Goal: Transaction & Acquisition: Obtain resource

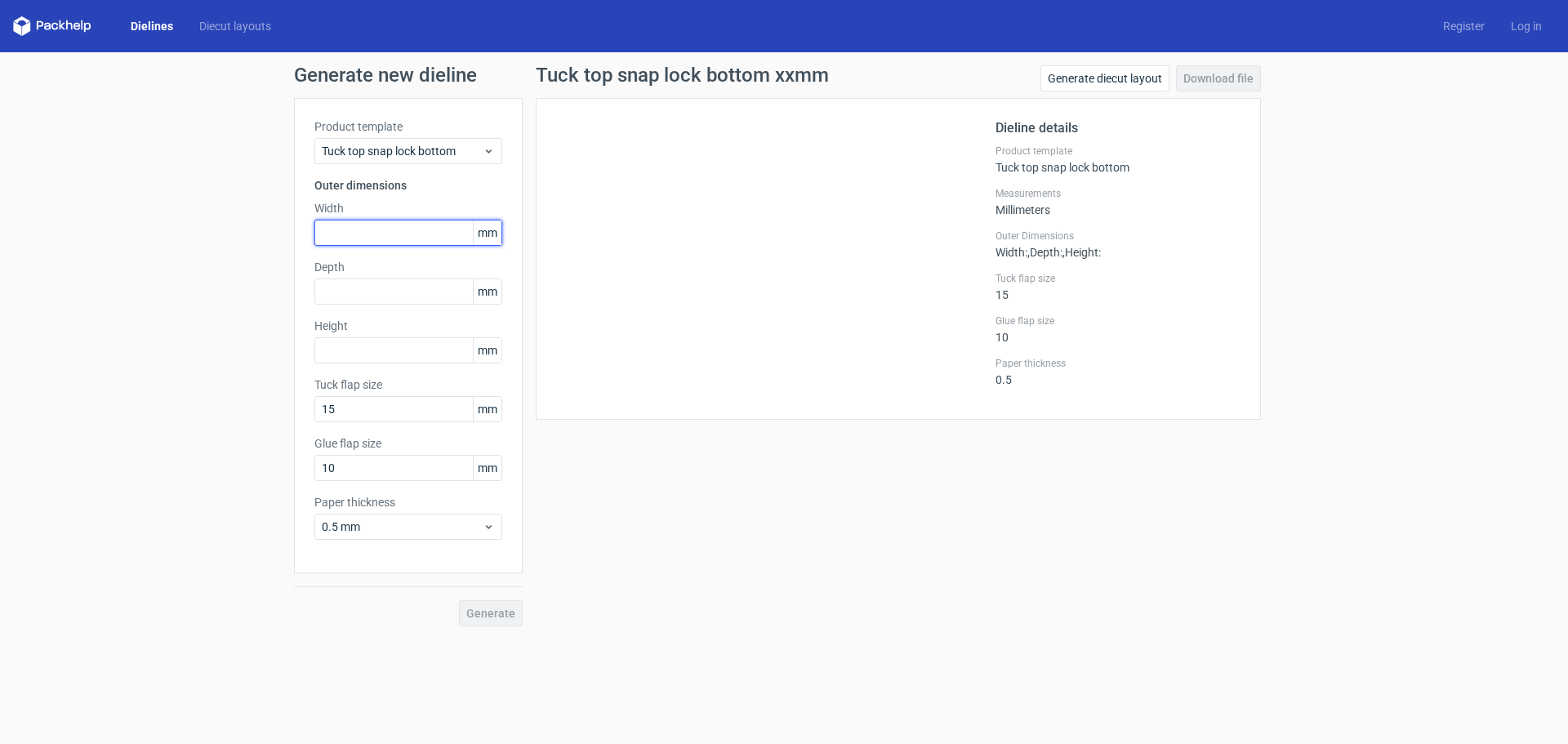
click at [339, 233] on input "text" at bounding box center [409, 232] width 187 height 26
type input "218"
click at [374, 295] on input "text" at bounding box center [409, 291] width 187 height 26
type input "100"
click at [371, 347] on input "text" at bounding box center [409, 350] width 187 height 26
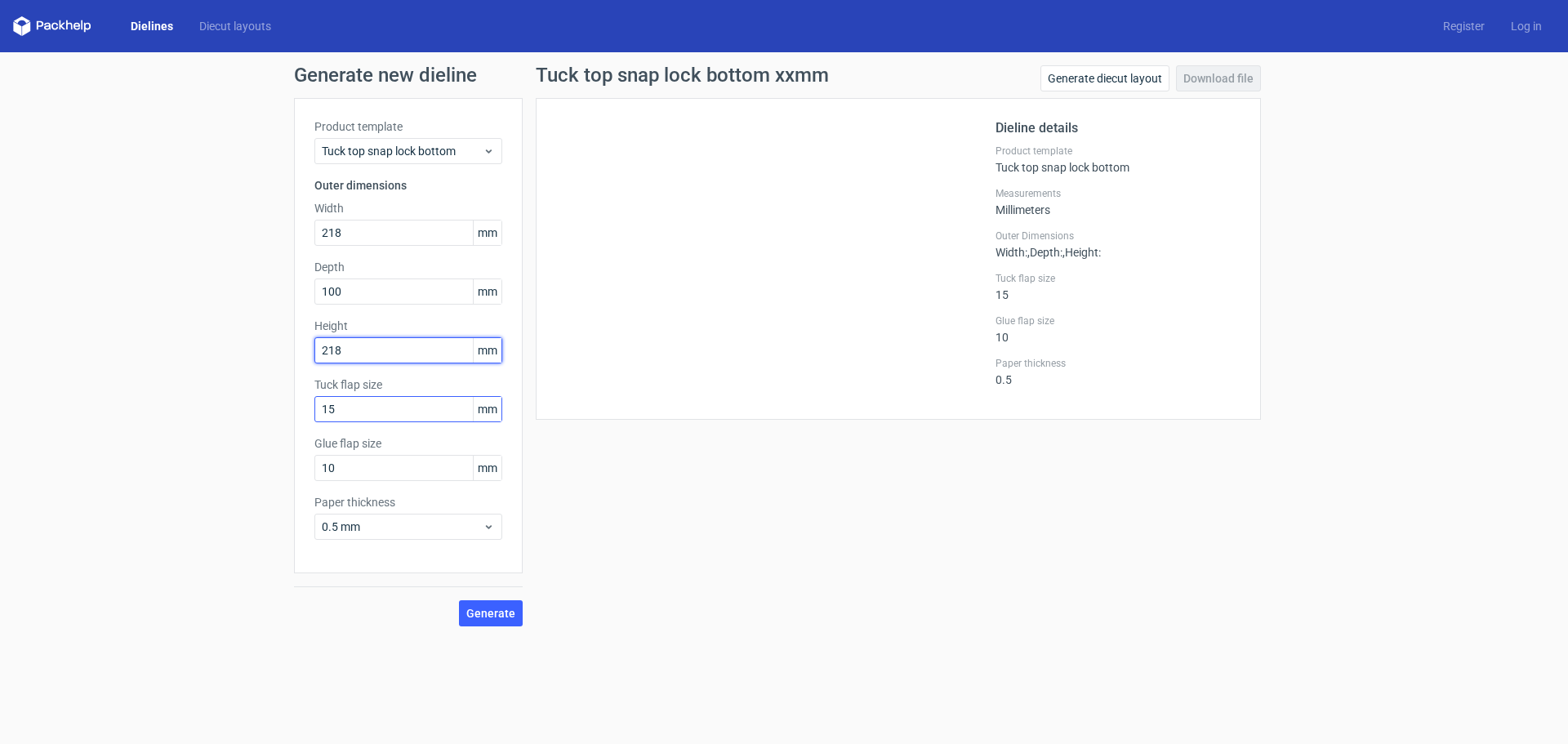
type input "218"
click at [350, 409] on input "15" at bounding box center [409, 408] width 187 height 26
click at [478, 608] on span "Generate" at bounding box center [491, 613] width 49 height 12
click at [1223, 83] on link "Download file" at bounding box center [1219, 78] width 85 height 26
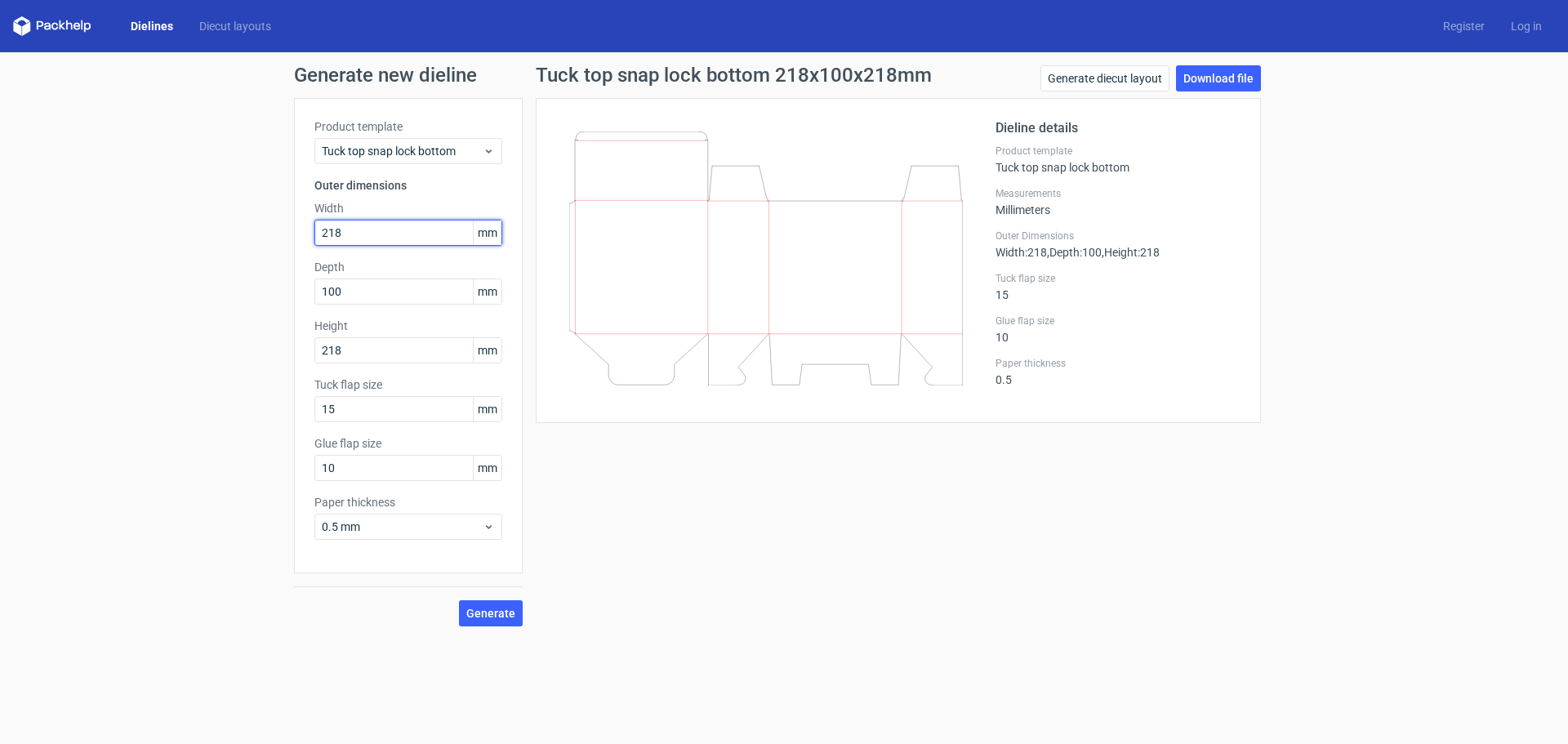
drag, startPoint x: 365, startPoint y: 231, endPoint x: 310, endPoint y: 231, distance: 55.0
click at [310, 231] on div "Product template Tuck top snap lock bottom Outer dimensions Width 218 mm Depth …" at bounding box center [408, 336] width 228 height 475
type input "250"
click at [357, 299] on input "100" at bounding box center [409, 291] width 187 height 26
click at [384, 356] on input "218" at bounding box center [409, 350] width 187 height 26
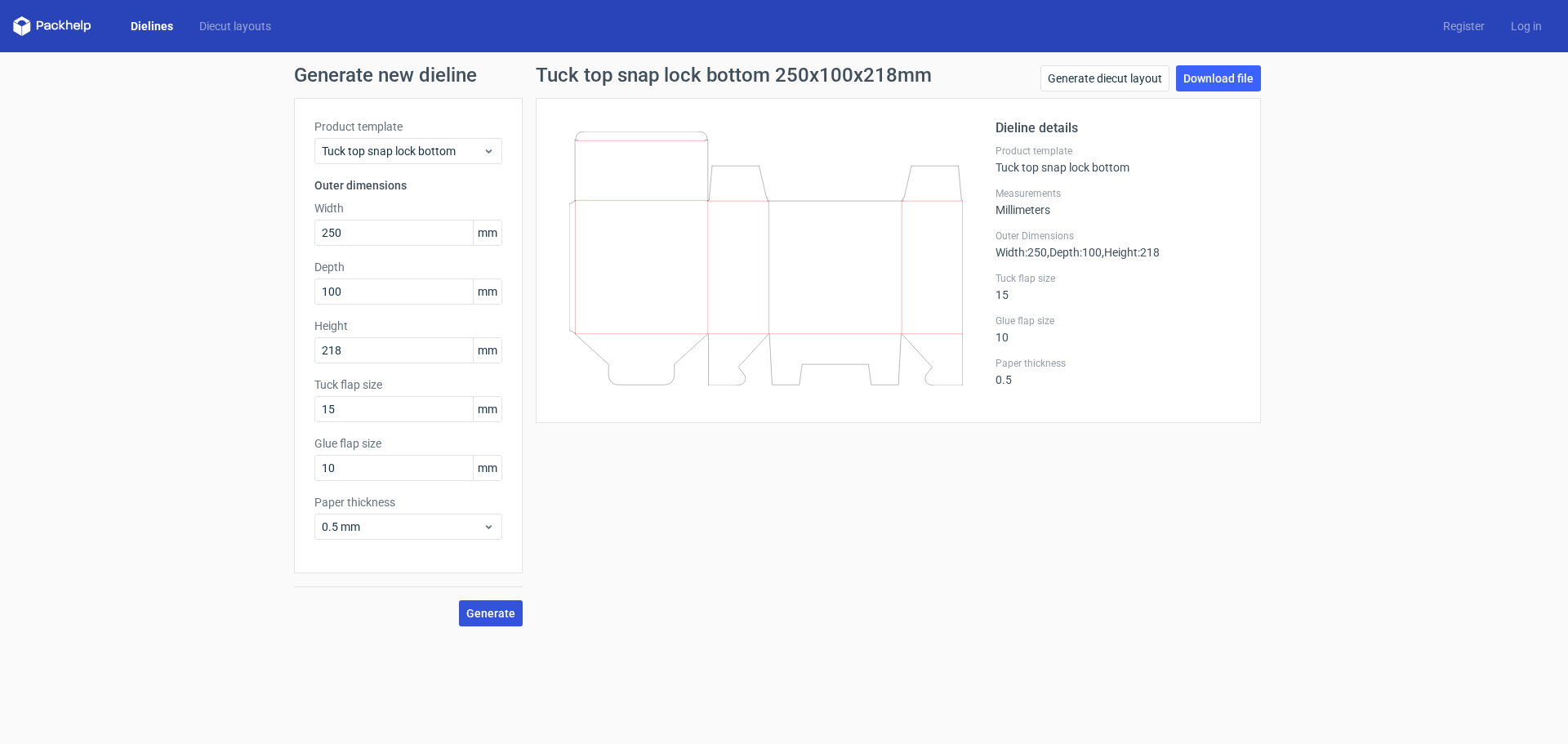
click at [491, 615] on span "Generate" at bounding box center [491, 613] width 49 height 12
drag, startPoint x: 359, startPoint y: 292, endPoint x: 235, endPoint y: 287, distance: 124.1
click at [235, 287] on div "Generate new dieline Product template Tuck top snap lock bottom Outer dimension…" at bounding box center [784, 345] width 1568 height 587
type input "72"
click at [459, 600] on button "Generate" at bounding box center [491, 613] width 64 height 26
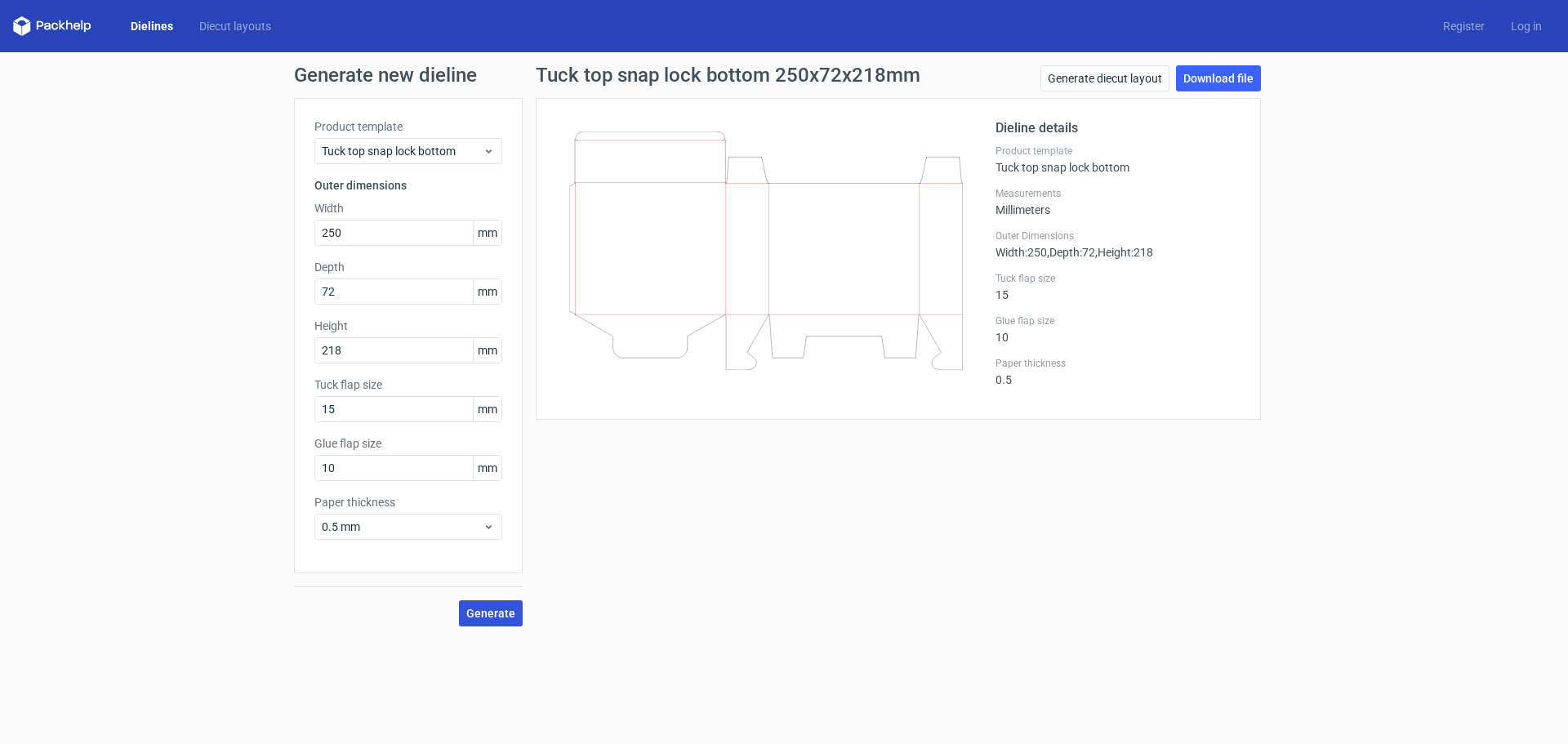
click at [504, 610] on span "Generate" at bounding box center [491, 613] width 49 height 12
click at [1214, 81] on link "Download file" at bounding box center [1219, 78] width 85 height 26
